Goal: Task Accomplishment & Management: Manage account settings

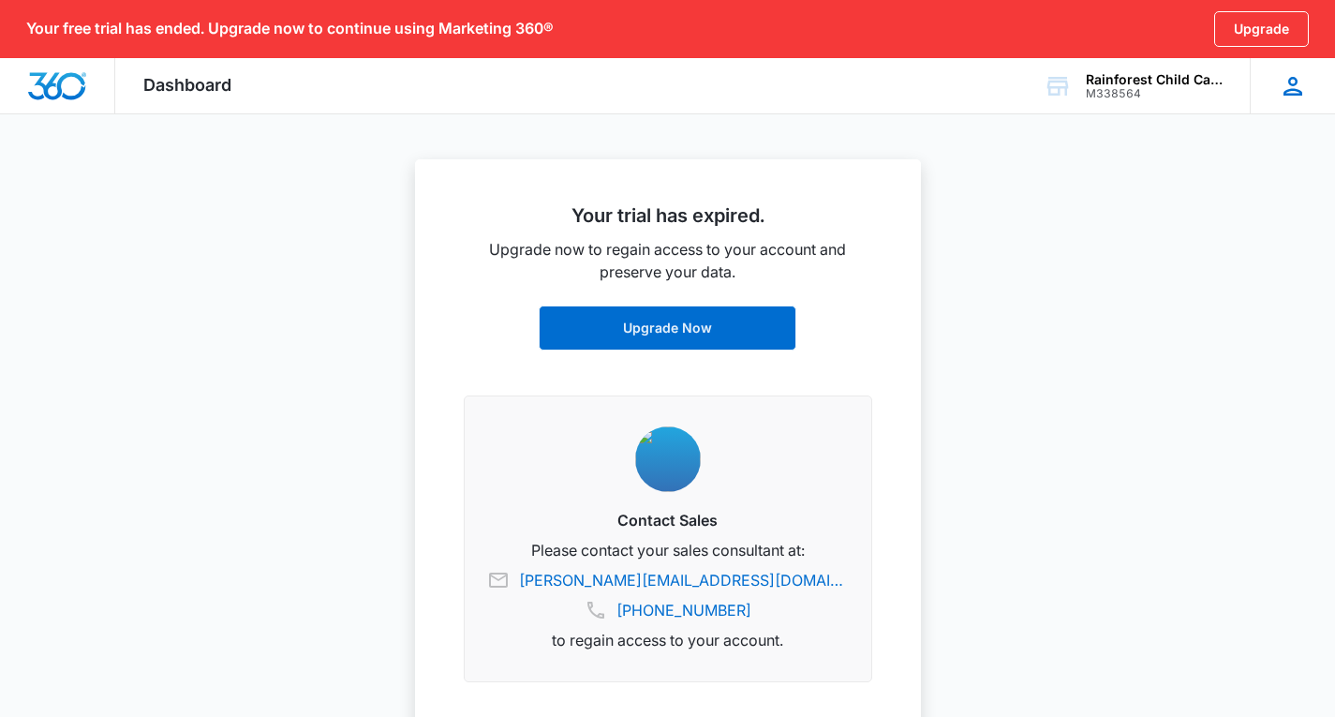
click at [1294, 79] on icon at bounding box center [1293, 86] width 19 height 19
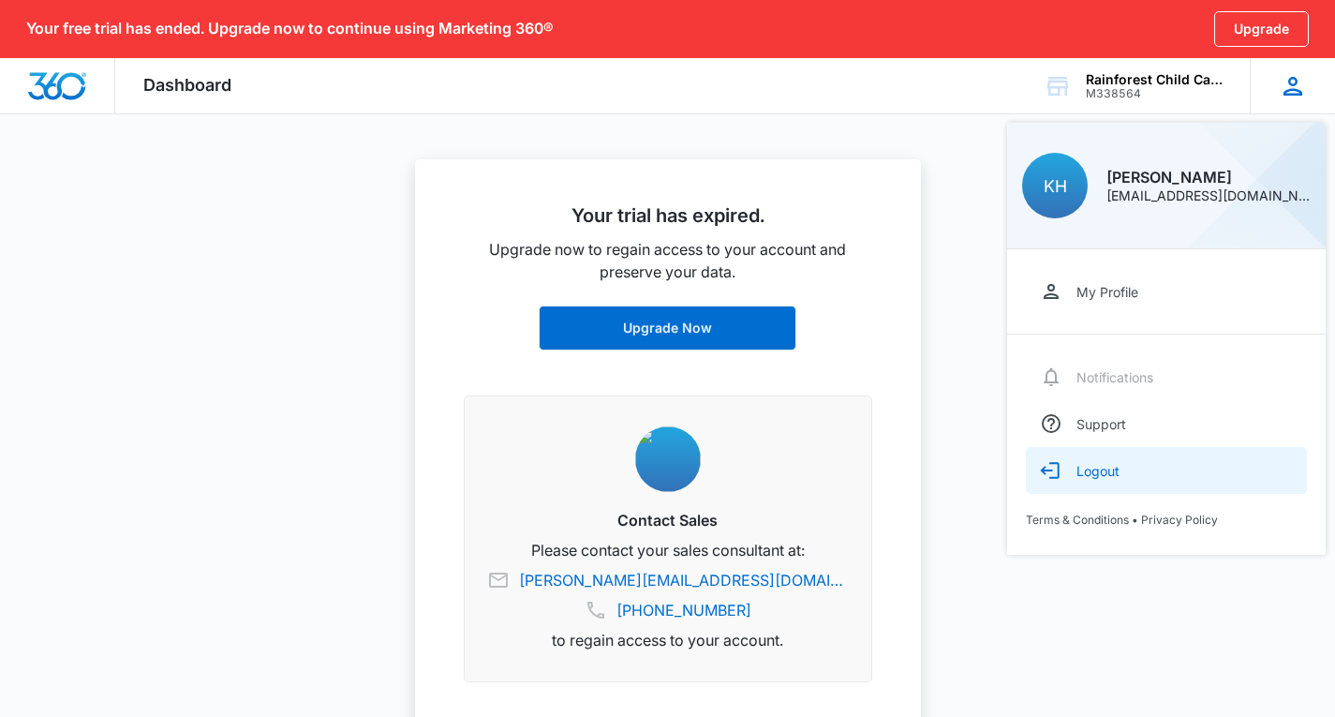
click at [1097, 463] on div "Logout" at bounding box center [1098, 471] width 43 height 16
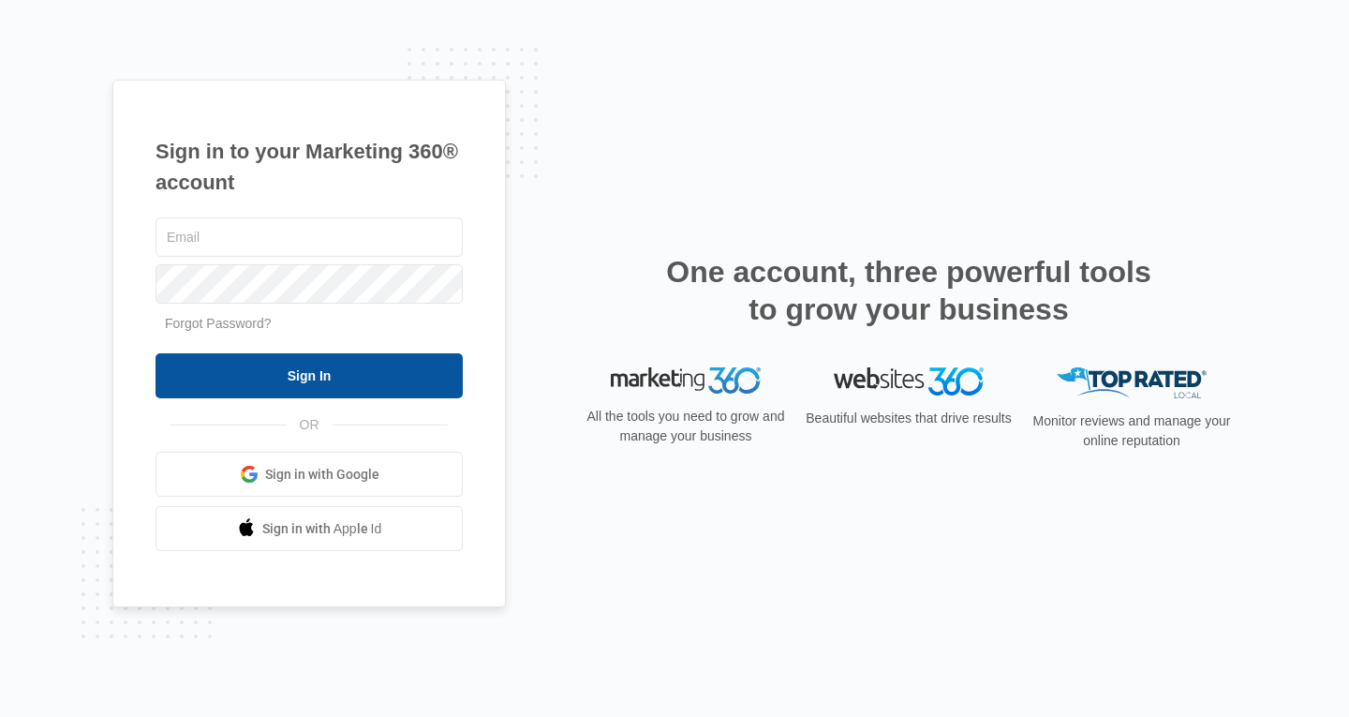
type input "[EMAIL_ADDRESS][DOMAIN_NAME]"
click at [317, 370] on input "Sign In" at bounding box center [309, 375] width 307 height 45
